Goal: Information Seeking & Learning: Learn about a topic

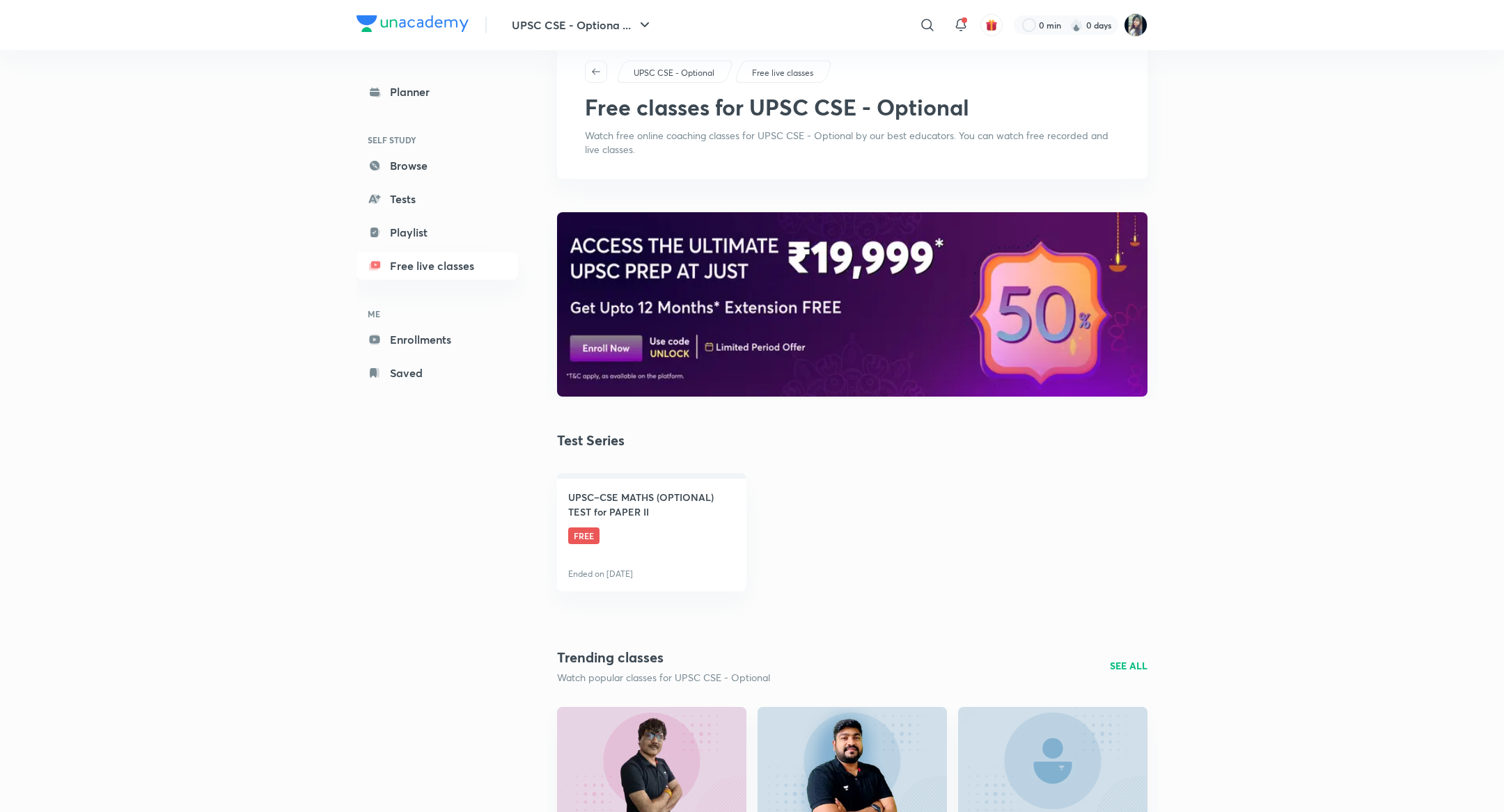
scroll to position [42, 0]
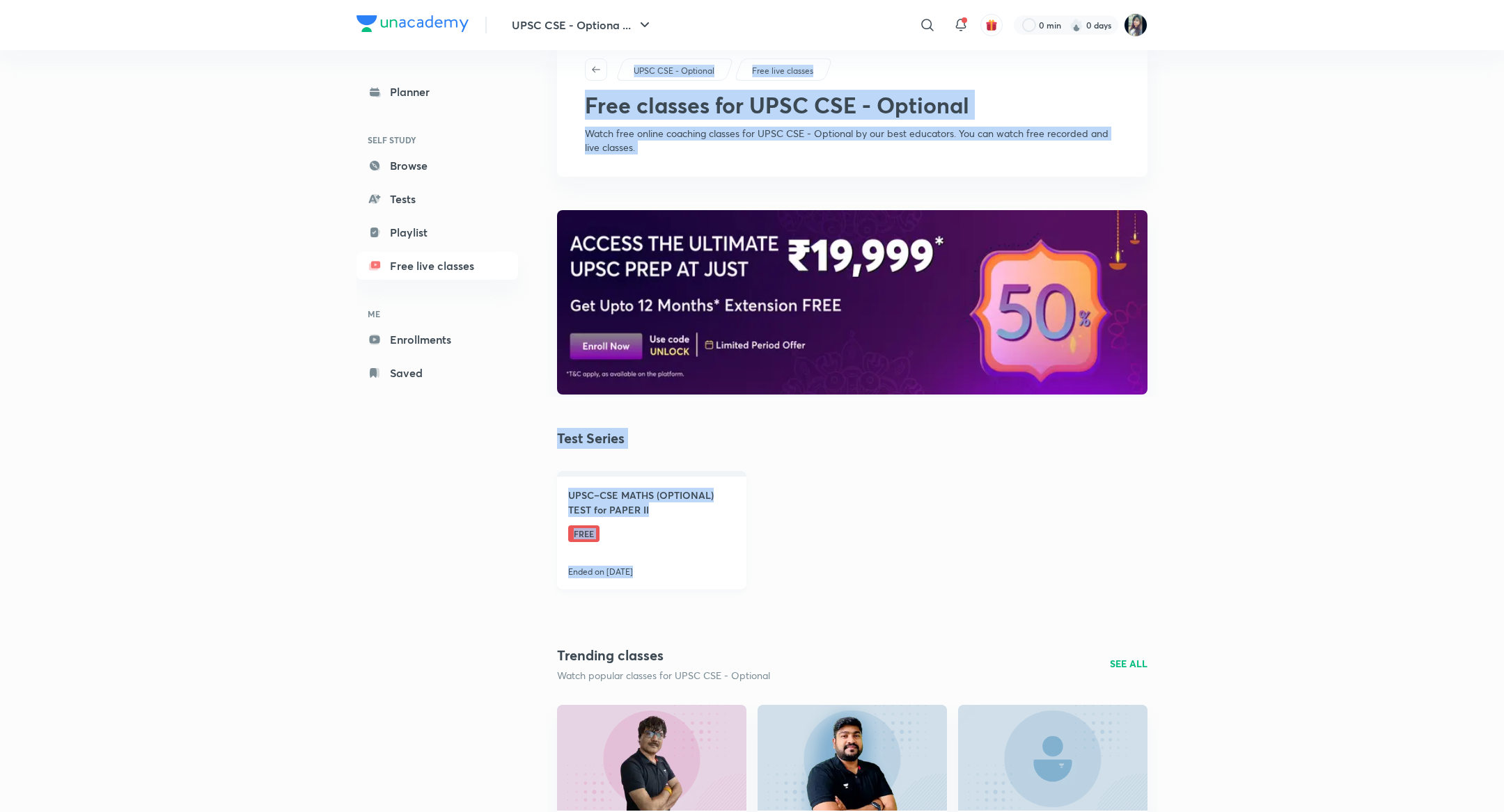
drag, startPoint x: 548, startPoint y: 478, endPoint x: 629, endPoint y: 587, distance: 135.8
click at [624, 584] on div "UPSC–CSE MATHS (OPTIONAL) TEST for PAPER II FREE Ended on Jun 11" at bounding box center [852, 542] width 612 height 143
click at [629, 587] on link "UPSC–CSE MATHS (OPTIONAL) TEST for PAPER II FREE Ended on Jun 11" at bounding box center [651, 530] width 189 height 118
